Goal: Transaction & Acquisition: Purchase product/service

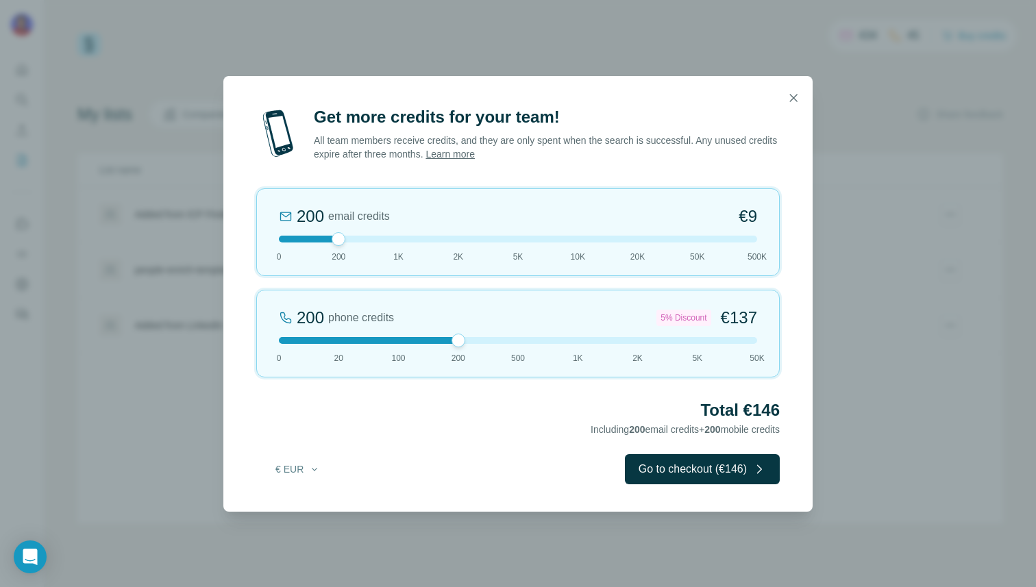
drag, startPoint x: 340, startPoint y: 340, endPoint x: 436, endPoint y: 336, distance: 95.3
click at [436, 336] on div "200 phone credits 5% Discount €137 0 20 100 200 500 1K 2K 5K 50K" at bounding box center [517, 334] width 523 height 88
click at [683, 475] on button "Go to checkout (€146)" at bounding box center [702, 469] width 155 height 30
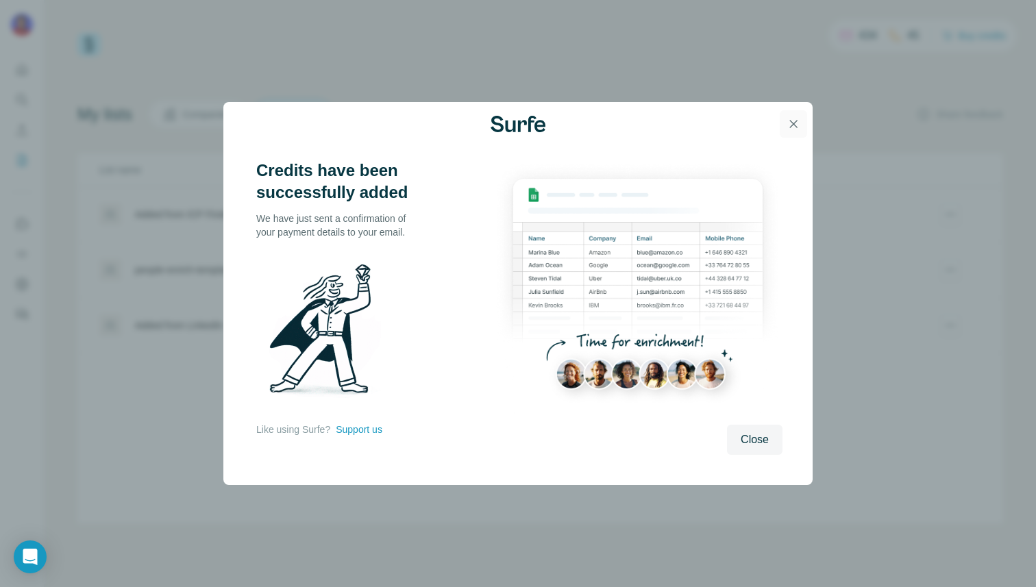
click at [793, 117] on icon "button" at bounding box center [793, 124] width 14 height 14
